Goal: Task Accomplishment & Management: Use online tool/utility

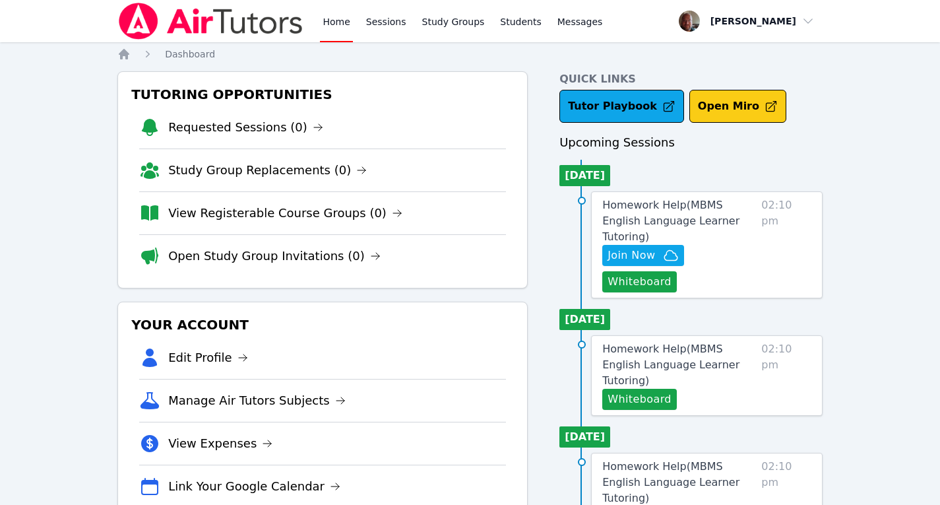
click at [725, 104] on button "Open Miro" at bounding box center [737, 106] width 97 height 33
click at [677, 271] on button "Whiteboard" at bounding box center [639, 281] width 75 height 21
click at [647, 247] on span "Join Now" at bounding box center [630, 255] width 47 height 16
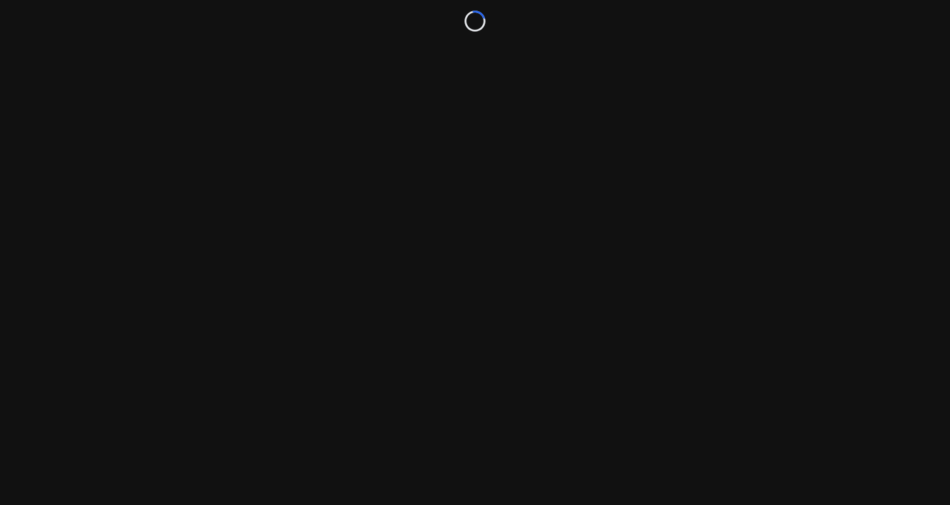
click at [647, 239] on div "Loading..." at bounding box center [475, 252] width 950 height 505
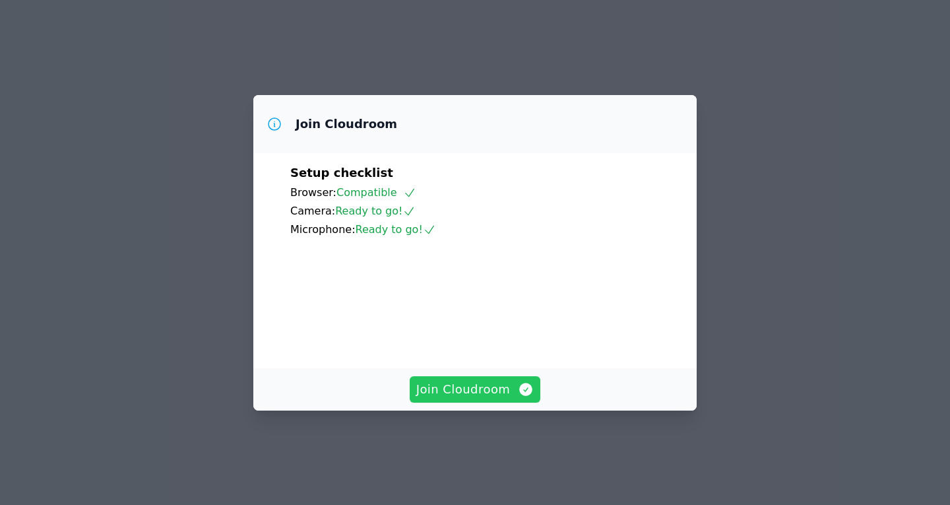
click at [466, 398] on span "Join Cloudroom" at bounding box center [475, 389] width 118 height 18
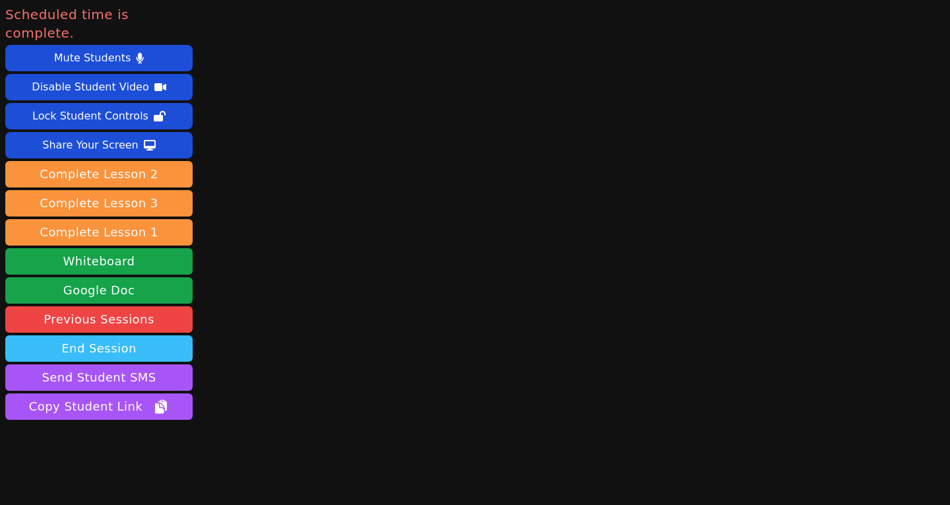
click at [123, 335] on button "End Session" at bounding box center [98, 348] width 187 height 26
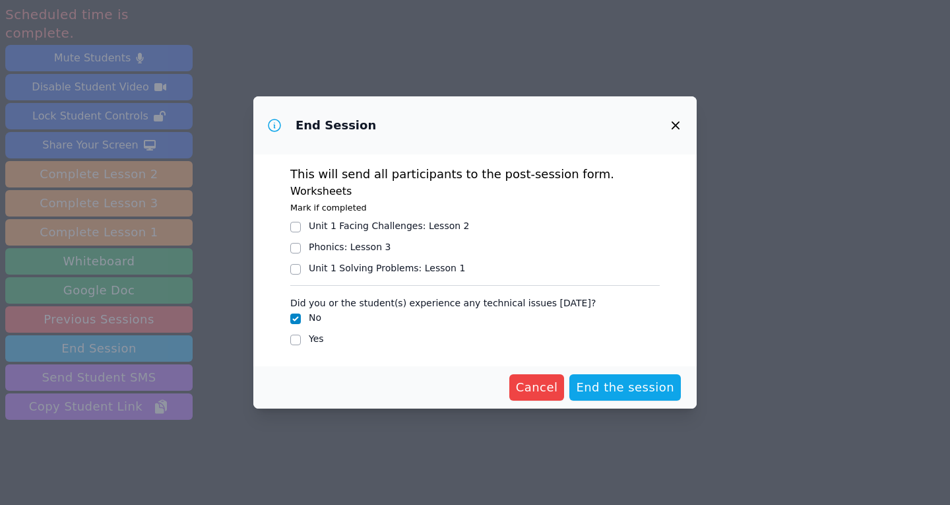
click at [297, 233] on div at bounding box center [295, 227] width 11 height 16
click at [297, 230] on input "Unit 1 Facing Challenges : Lesson 2" at bounding box center [295, 227] width 11 height 11
checkbox input "true"
click at [627, 393] on span "End the session" at bounding box center [625, 387] width 98 height 18
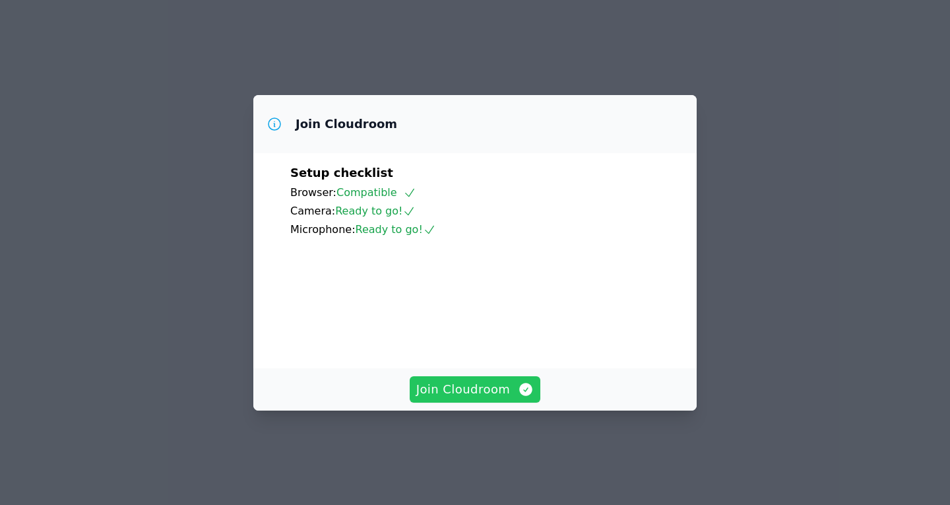
click at [476, 398] on span "Join Cloudroom" at bounding box center [475, 389] width 118 height 18
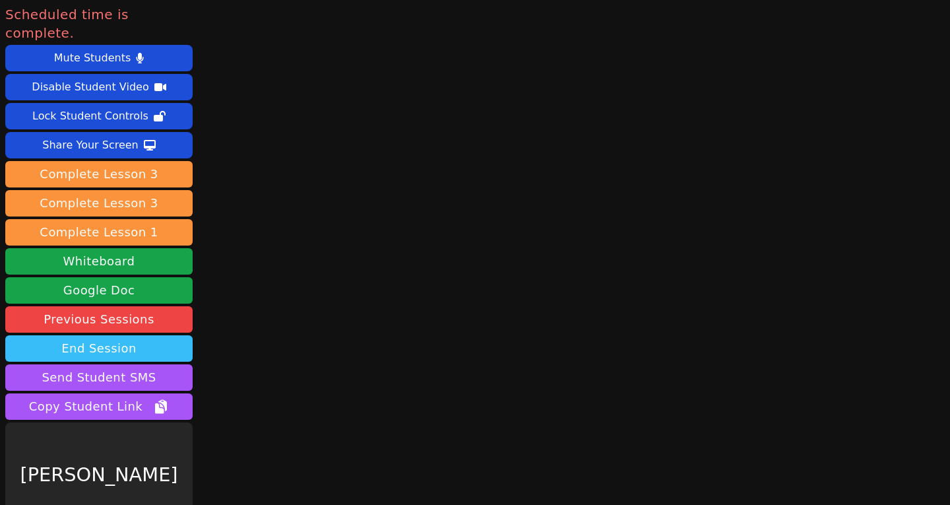
click at [106, 335] on button "End Session" at bounding box center [98, 348] width 187 height 26
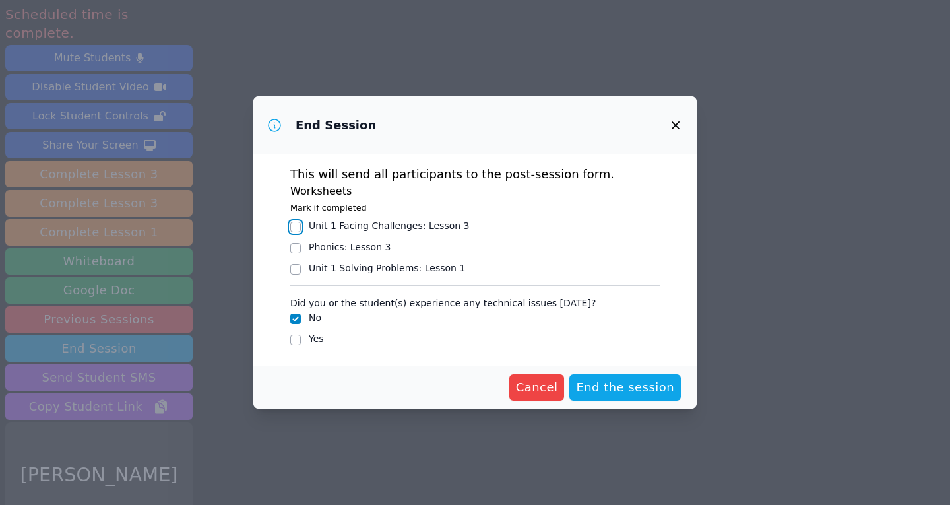
click at [294, 226] on input "Unit 1 Facing Challenges : Lesson 3" at bounding box center [295, 227] width 11 height 11
checkbox input "true"
click at [626, 384] on span "End the session" at bounding box center [625, 387] width 98 height 18
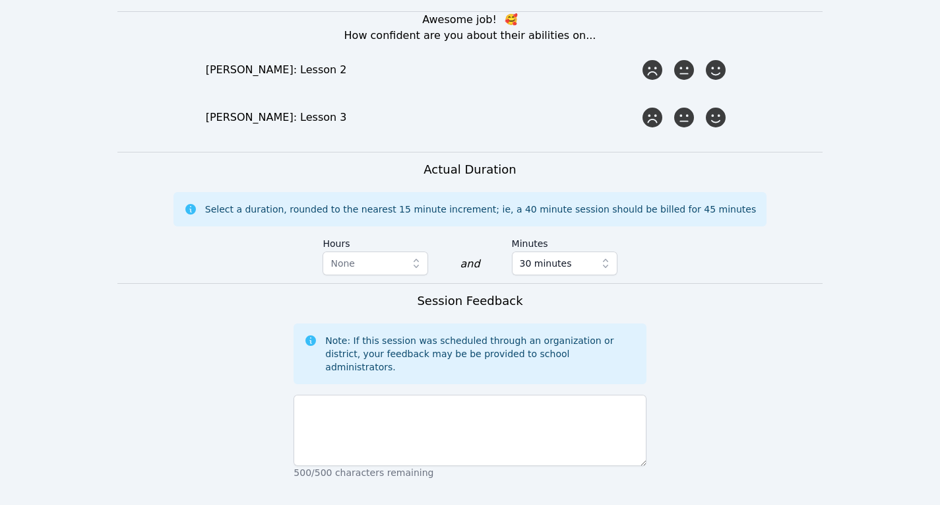
scroll to position [929, 0]
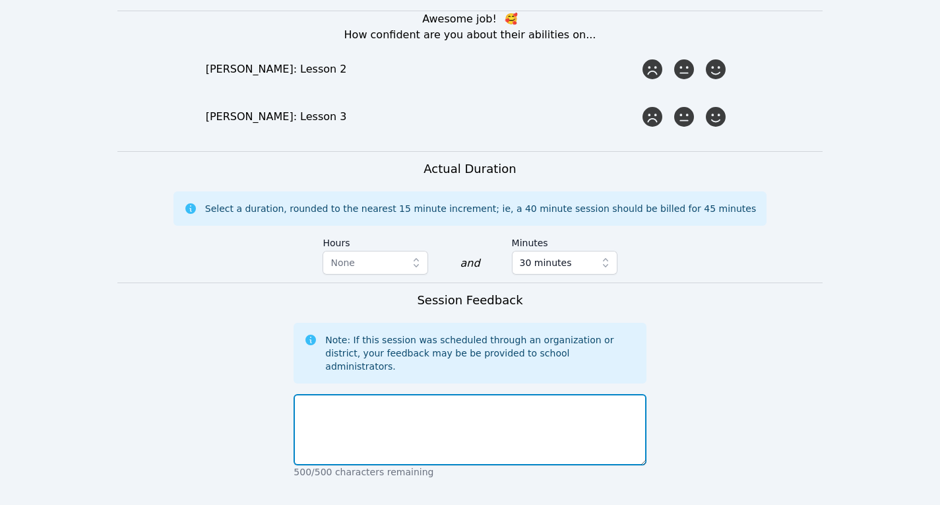
click at [455, 394] on textarea at bounding box center [469, 429] width 352 height 71
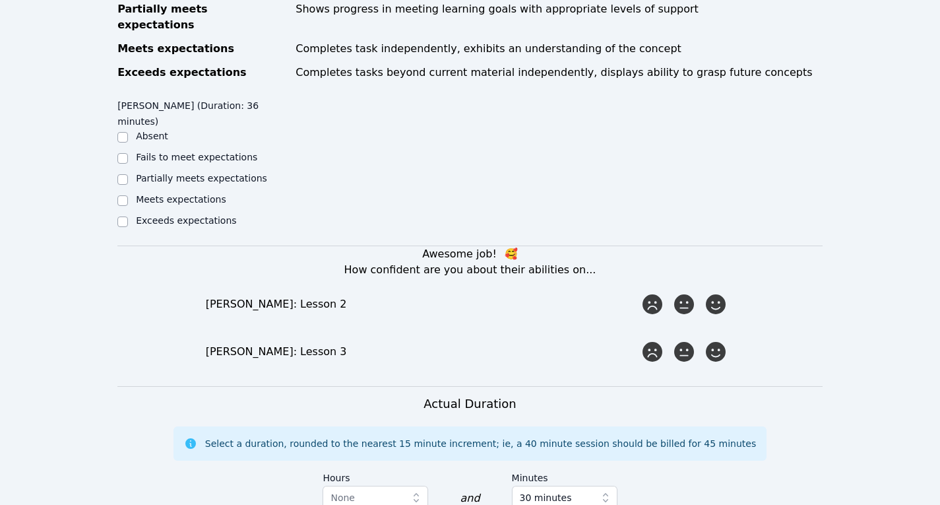
scroll to position [693, 0]
click at [125, 218] on input "Exceeds expectations" at bounding box center [122, 223] width 11 height 11
checkbox input "true"
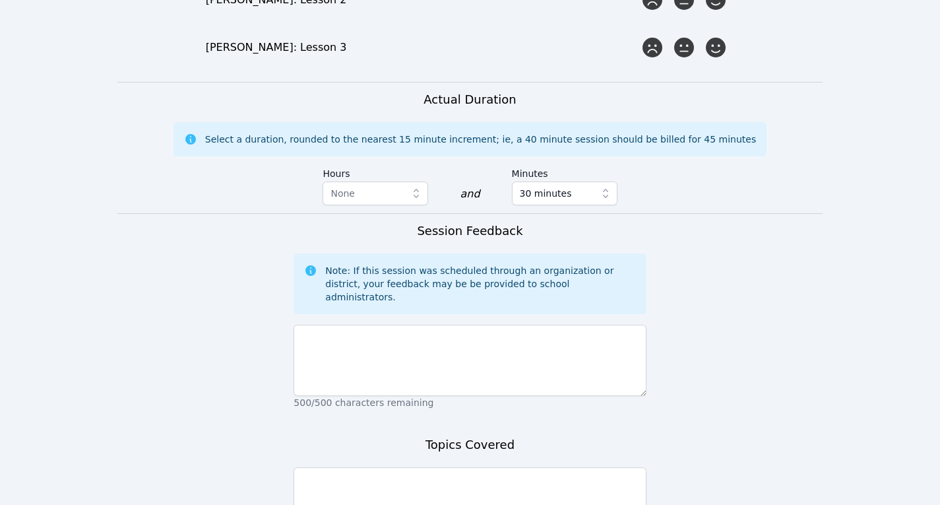
scroll to position [999, 0]
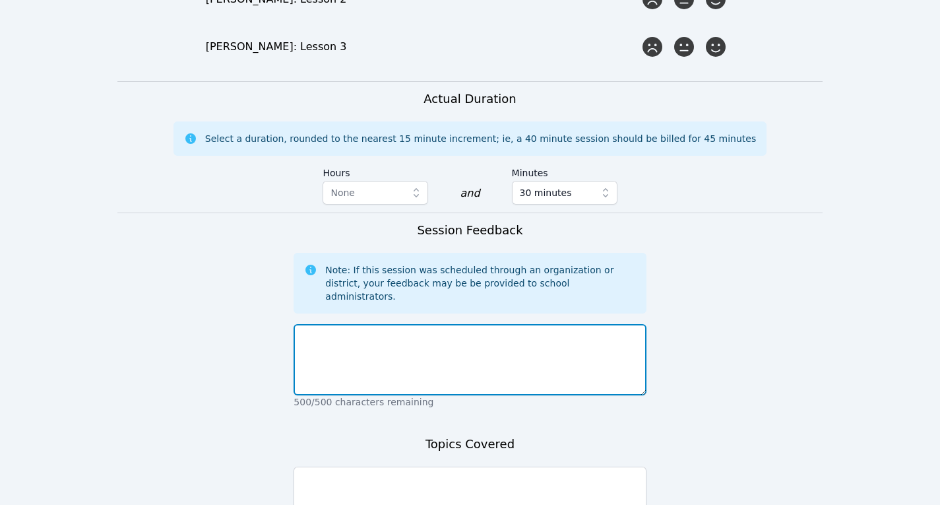
click at [394, 324] on textarea at bounding box center [469, 359] width 352 height 71
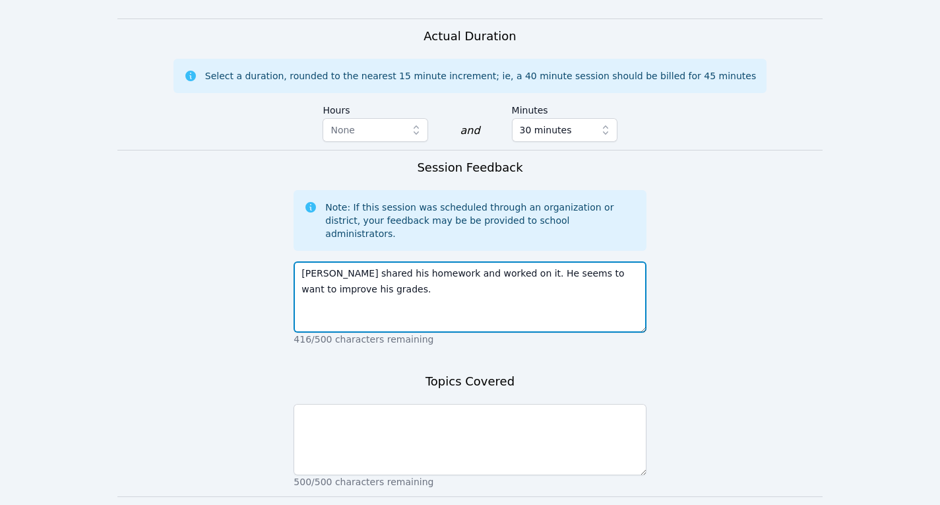
type textarea "Matvei shared his homework and worked on it. He seems to want to improve his gr…"
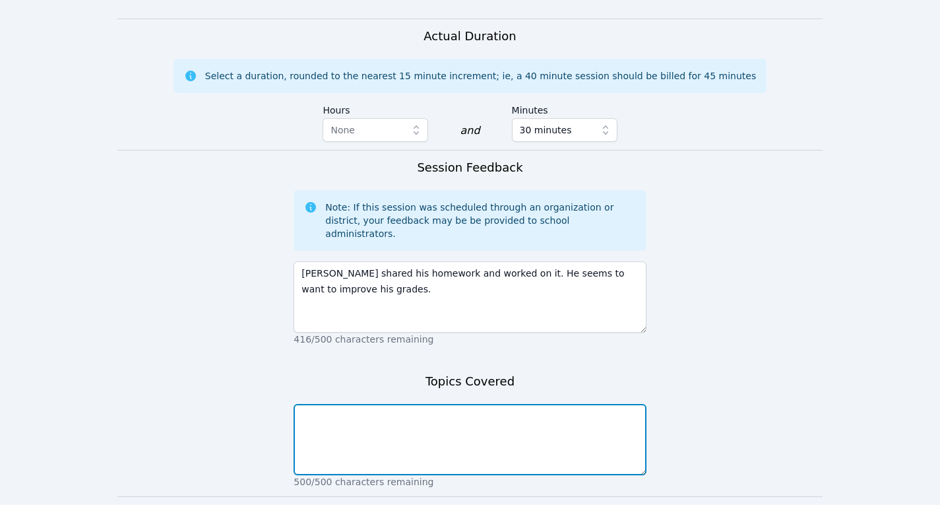
click at [365, 404] on textarea at bounding box center [469, 439] width 352 height 71
type textarea "Adjectives, homework exercises on finding adjectives, reviewed parts of speech."
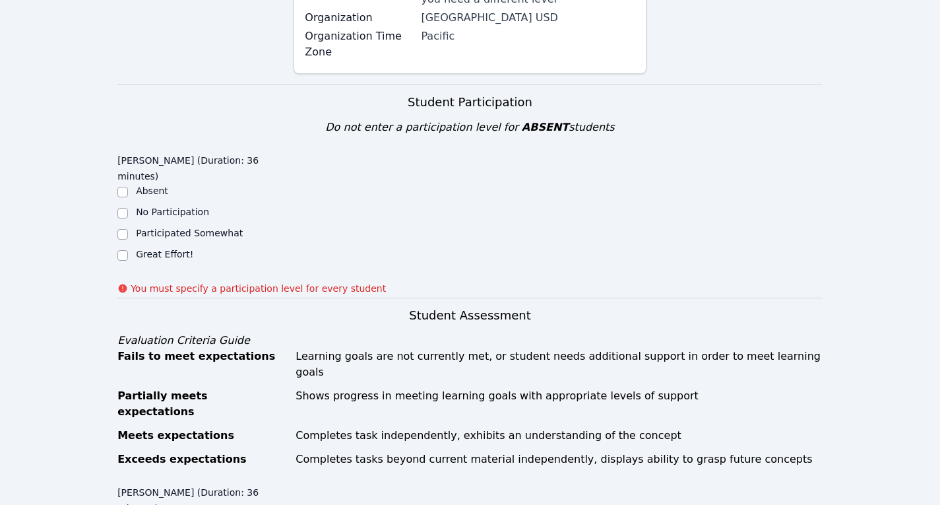
scroll to position [322, 0]
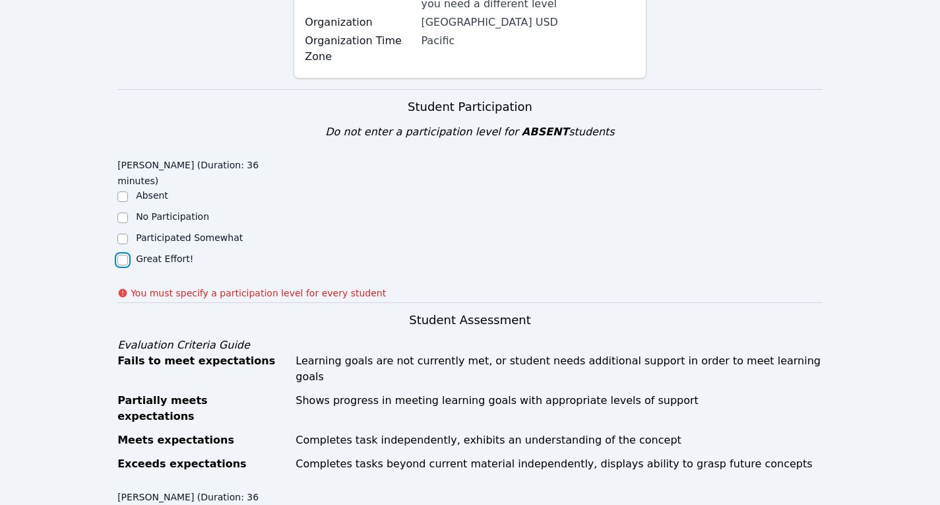
click at [123, 255] on input "Great Effort!" at bounding box center [122, 260] width 11 height 11
checkbox input "true"
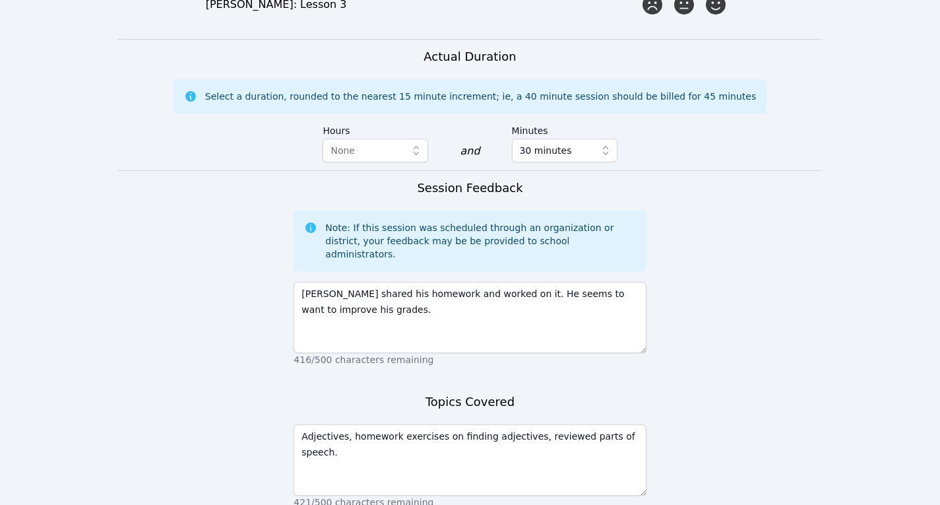
scroll to position [1080, 0]
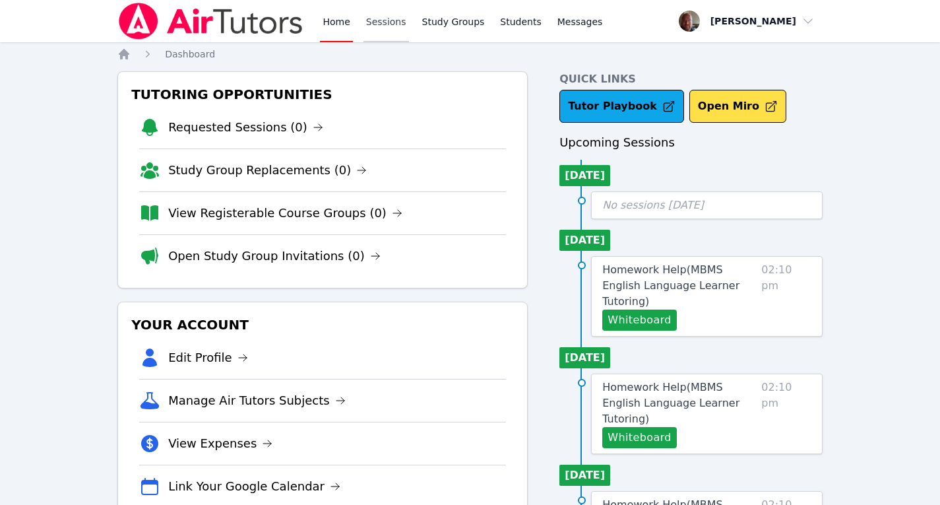
click at [384, 25] on link "Sessions" at bounding box center [386, 21] width 46 height 42
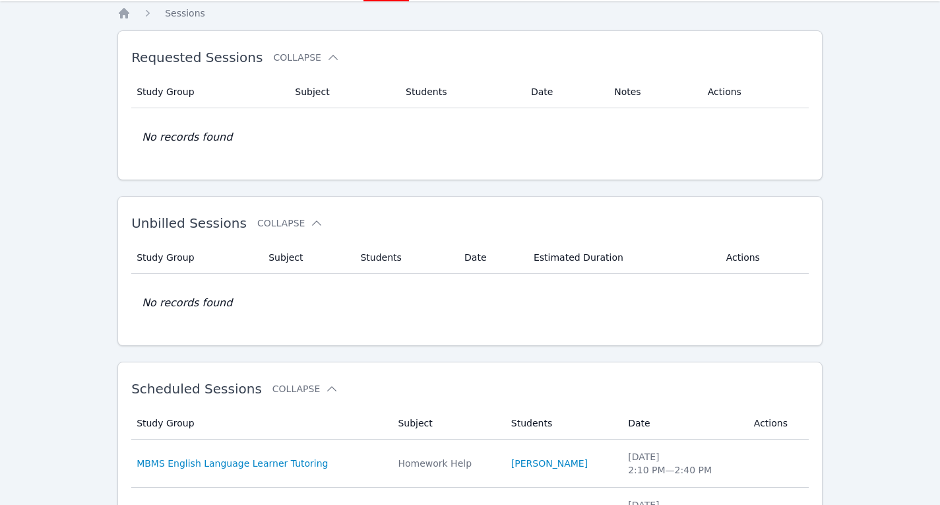
scroll to position [25, 0]
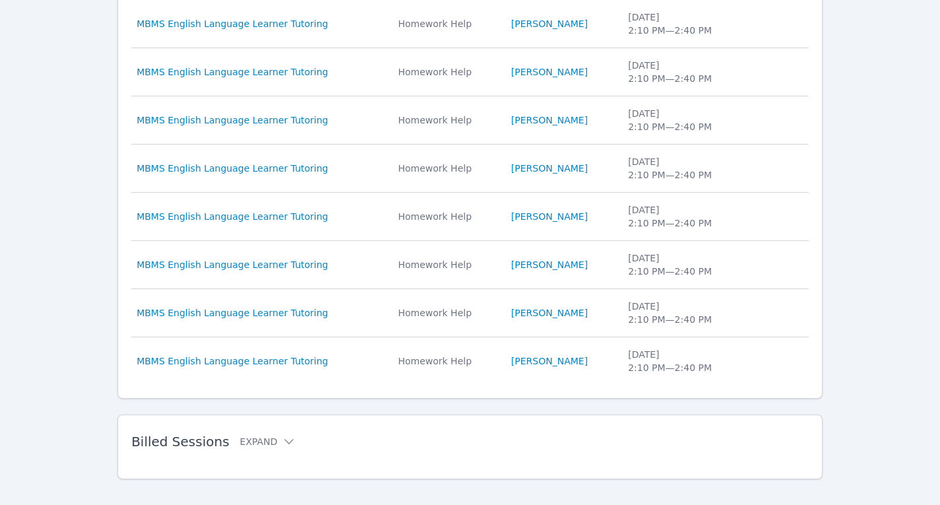
scroll to position [593, 0]
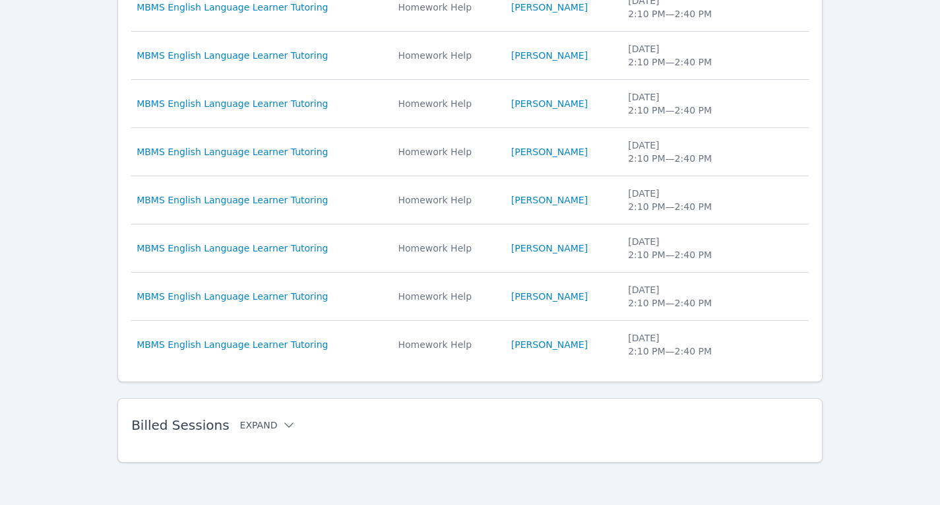
click at [268, 429] on button "Expand" at bounding box center [268, 424] width 56 height 13
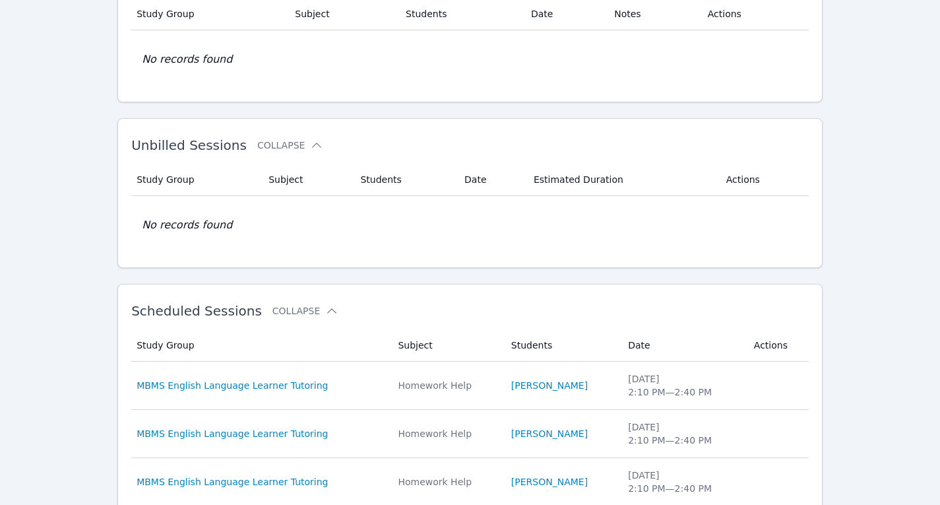
scroll to position [0, 0]
